Goal: Find specific page/section: Find specific page/section

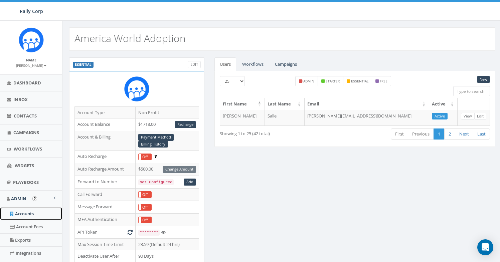
click at [28, 218] on link "Accounts" at bounding box center [31, 213] width 62 height 13
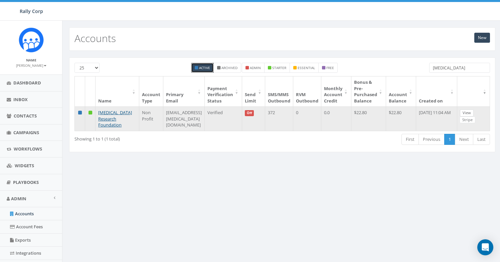
type input "Melanoma"
click at [470, 111] on link "View" at bounding box center [467, 113] width 14 height 7
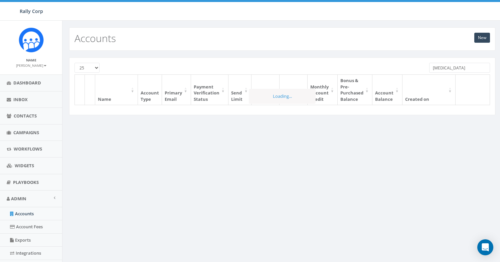
click at [442, 70] on input "[MEDICAL_DATA]" at bounding box center [459, 68] width 61 height 10
click at [442, 70] on input "Melanoma" at bounding box center [459, 68] width 61 height 10
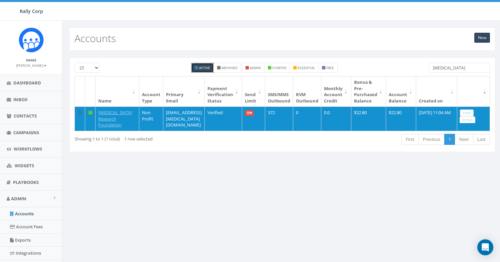
paste input "Called to Peace Ministries"
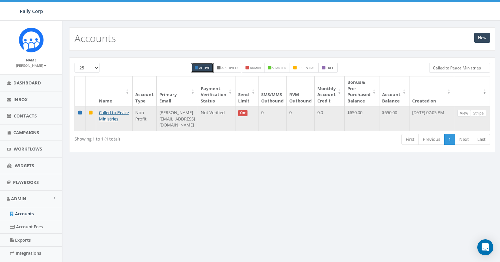
type input "Called to Peace Ministries"
click at [466, 111] on link "View" at bounding box center [464, 113] width 14 height 7
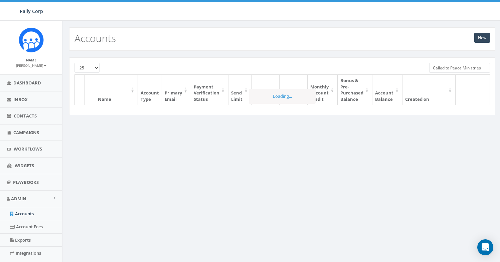
click at [440, 68] on input "Called to Peace Ministries" at bounding box center [459, 68] width 61 height 10
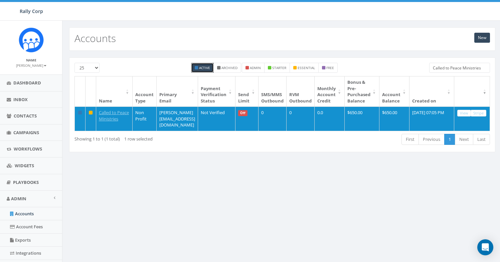
paste input "Green Box Solution"
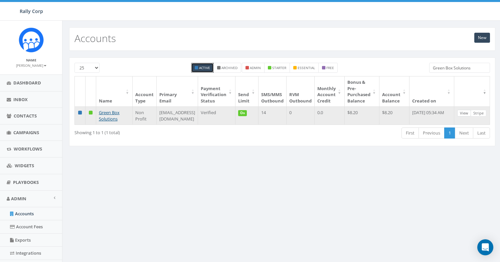
type input "Green Box Solutions"
click at [471, 113] on link "View" at bounding box center [464, 113] width 14 height 7
